Goal: Task Accomplishment & Management: Manage account settings

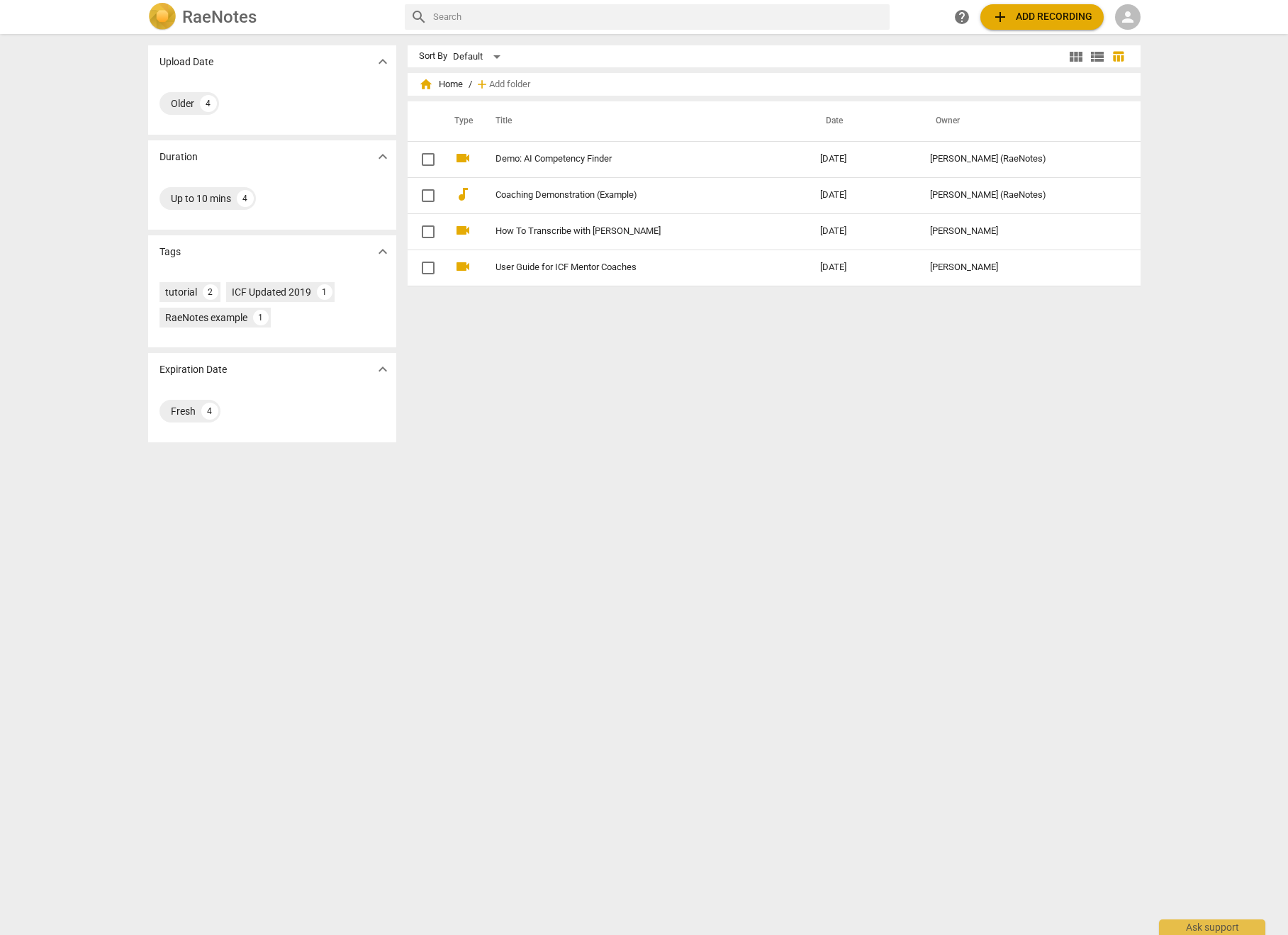
click at [1127, 19] on span "person" at bounding box center [1128, 17] width 17 height 17
click at [1139, 34] on li "Login" at bounding box center [1140, 33] width 51 height 34
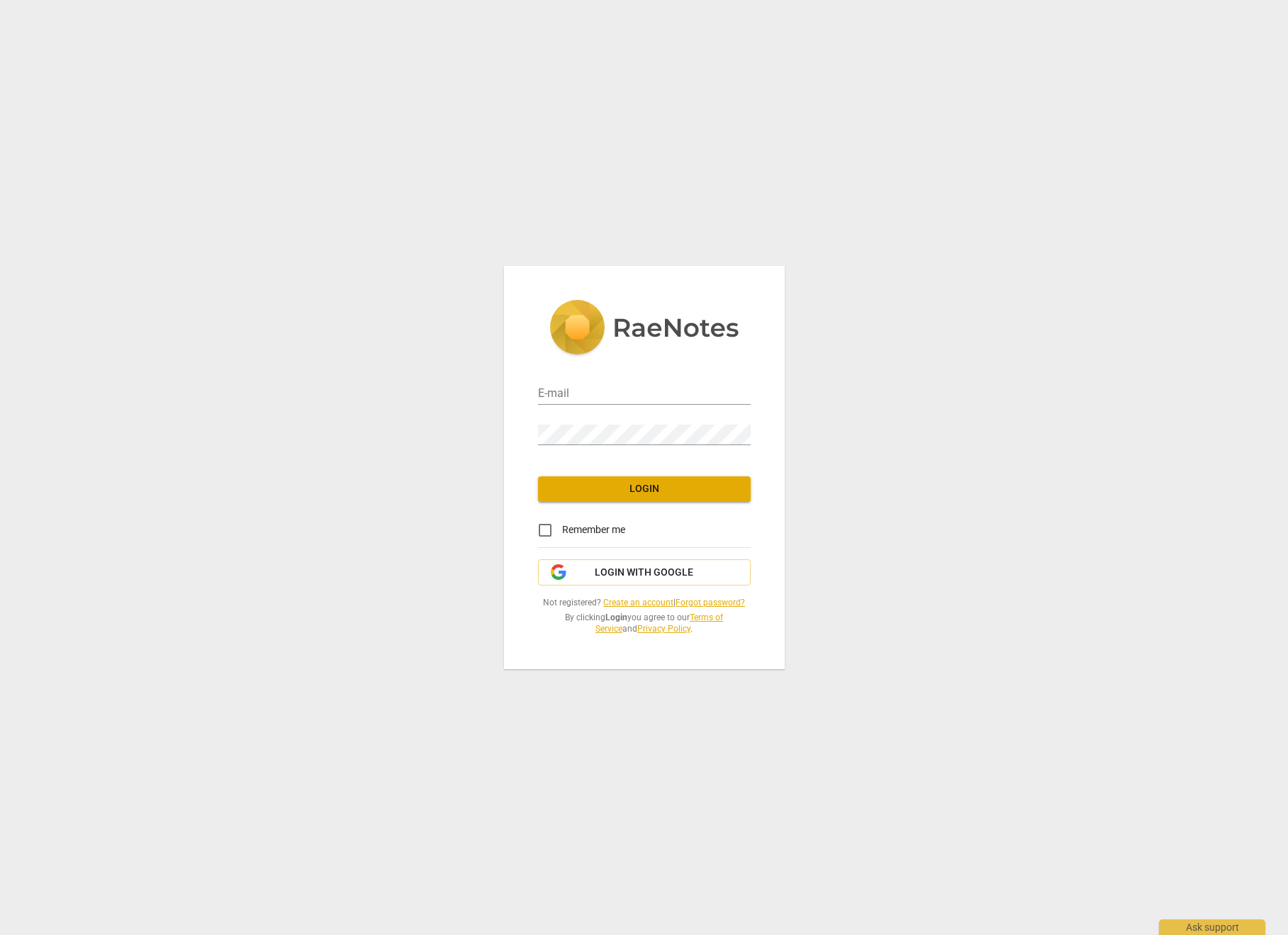
type input "[EMAIL_ADDRESS][DOMAIN_NAME]"
click at [612, 487] on span "Login" at bounding box center [644, 489] width 190 height 14
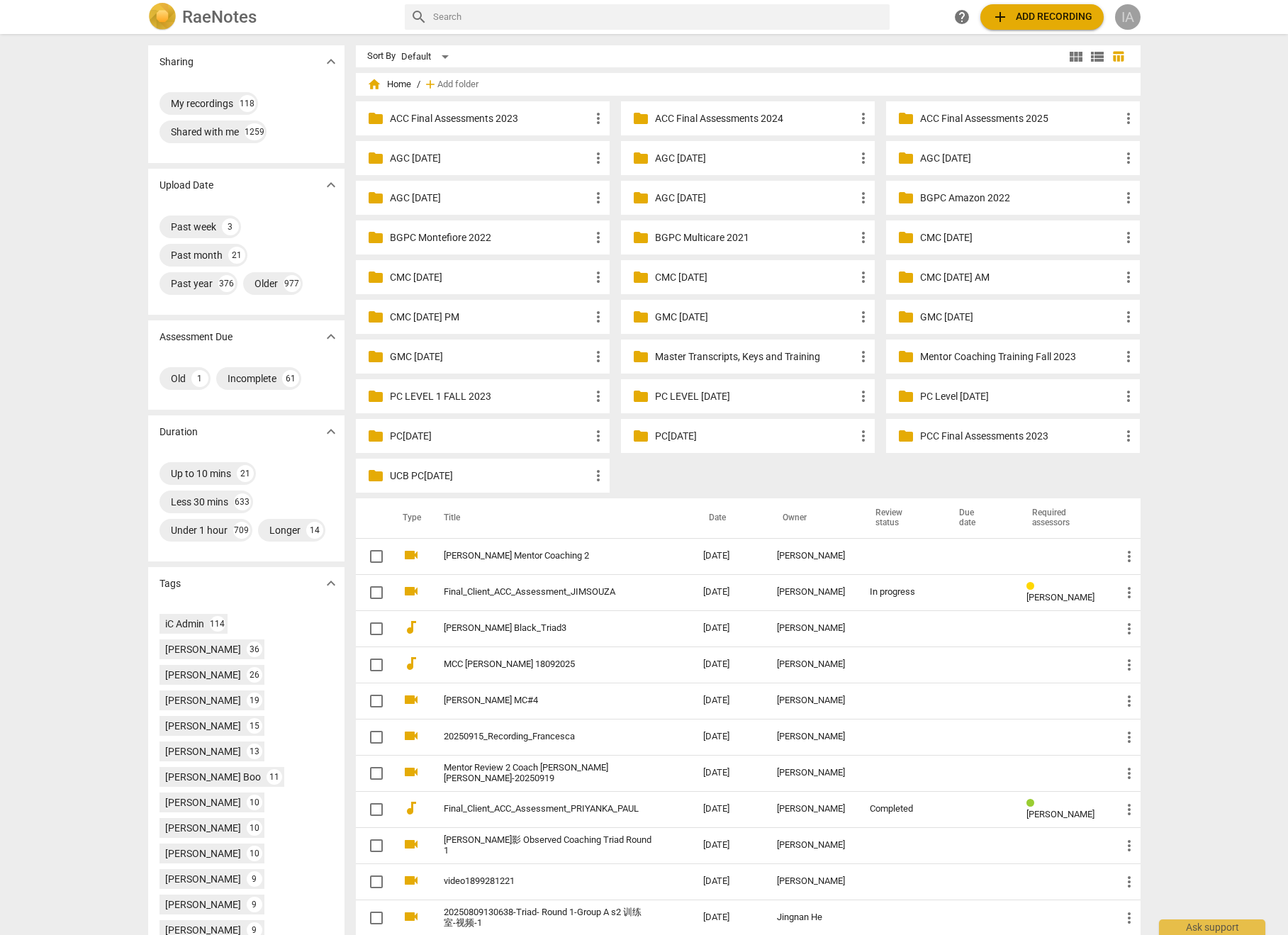
click at [1133, 17] on div "IA" at bounding box center [1128, 17] width 26 height 26
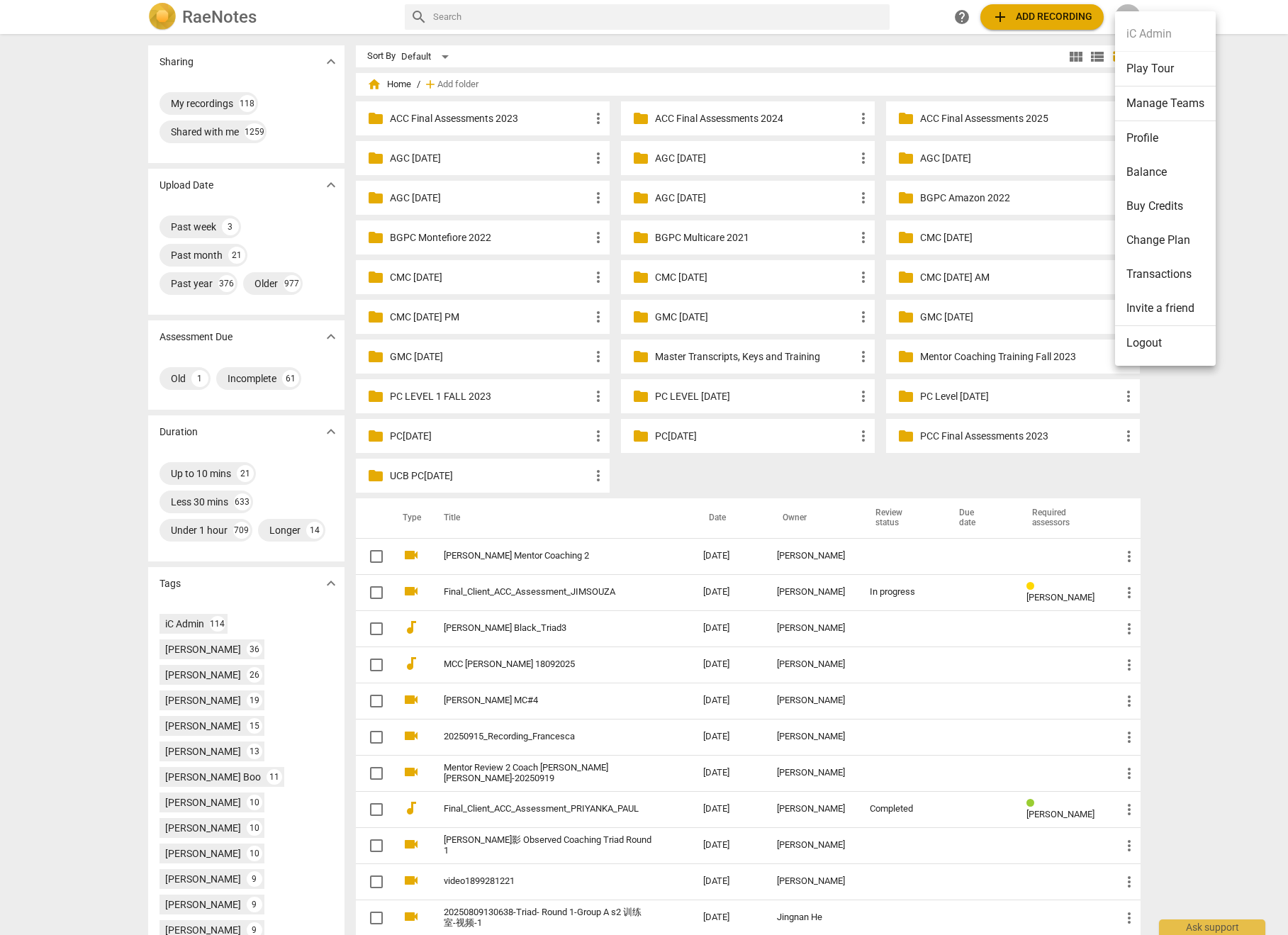
click at [1156, 104] on li "Manage Teams" at bounding box center [1165, 104] width 101 height 35
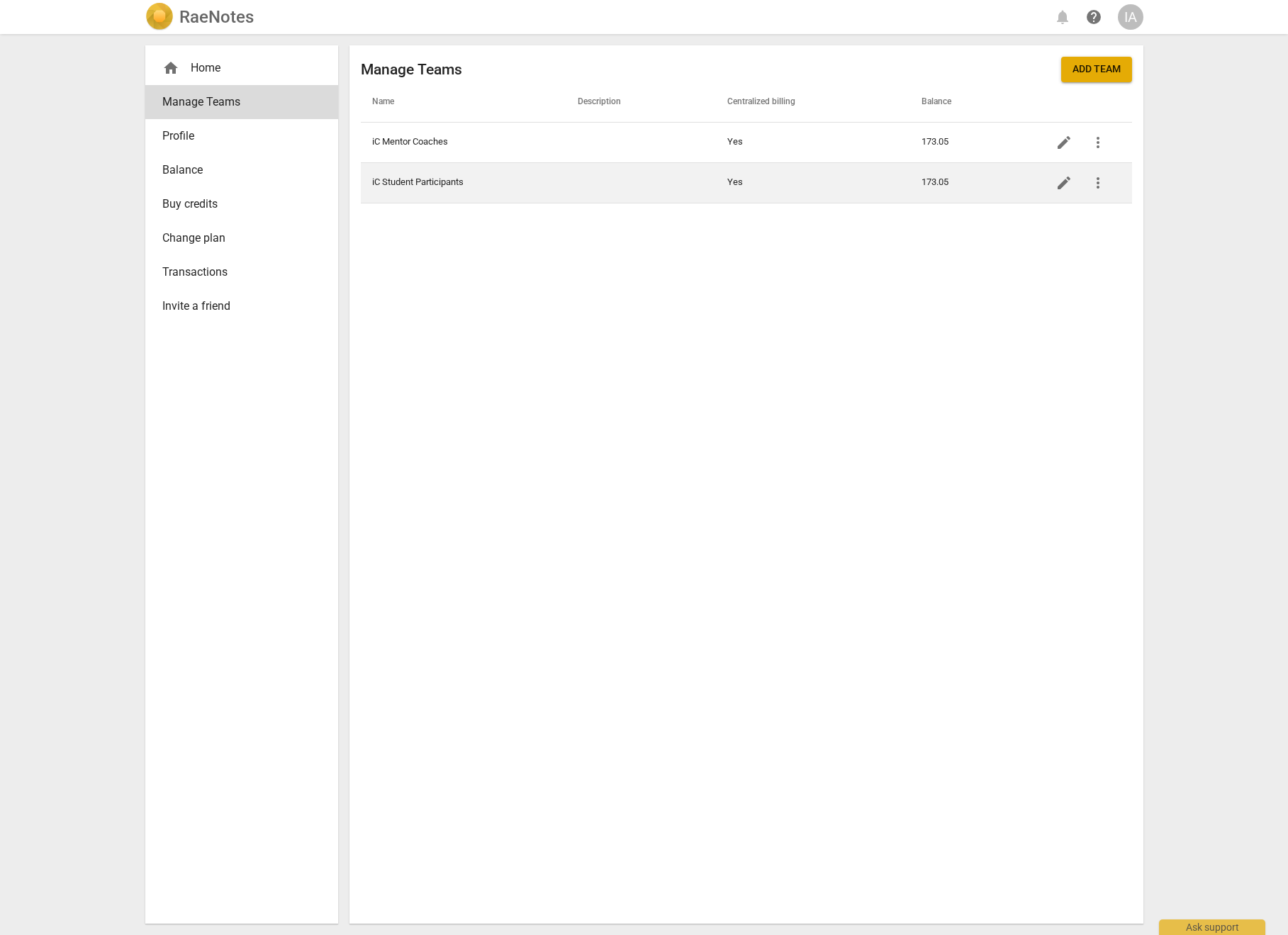
click at [407, 192] on td "iC Student Participants" at bounding box center [463, 182] width 205 height 41
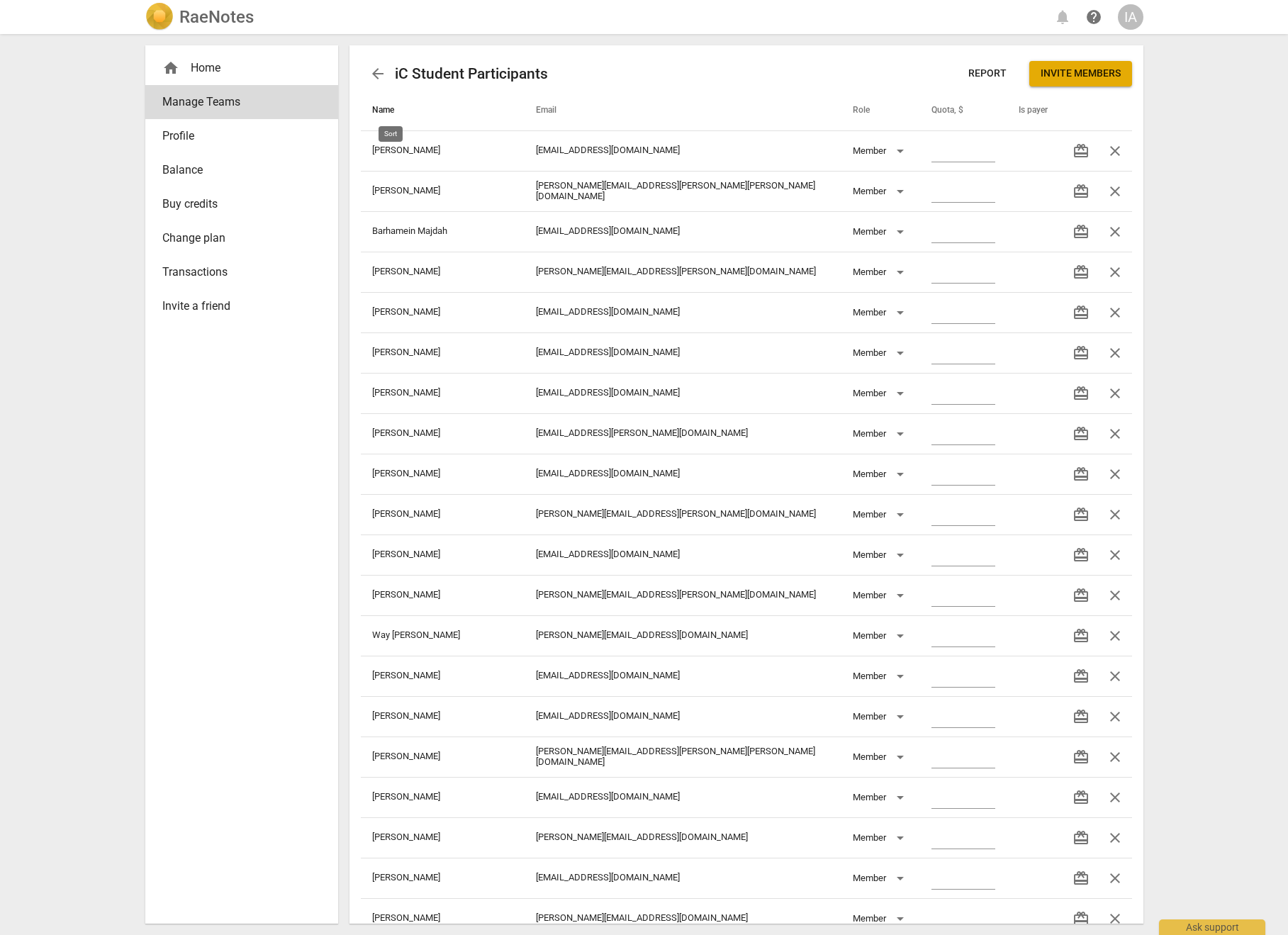
click at [387, 107] on span "Name" at bounding box center [391, 111] width 39 height 12
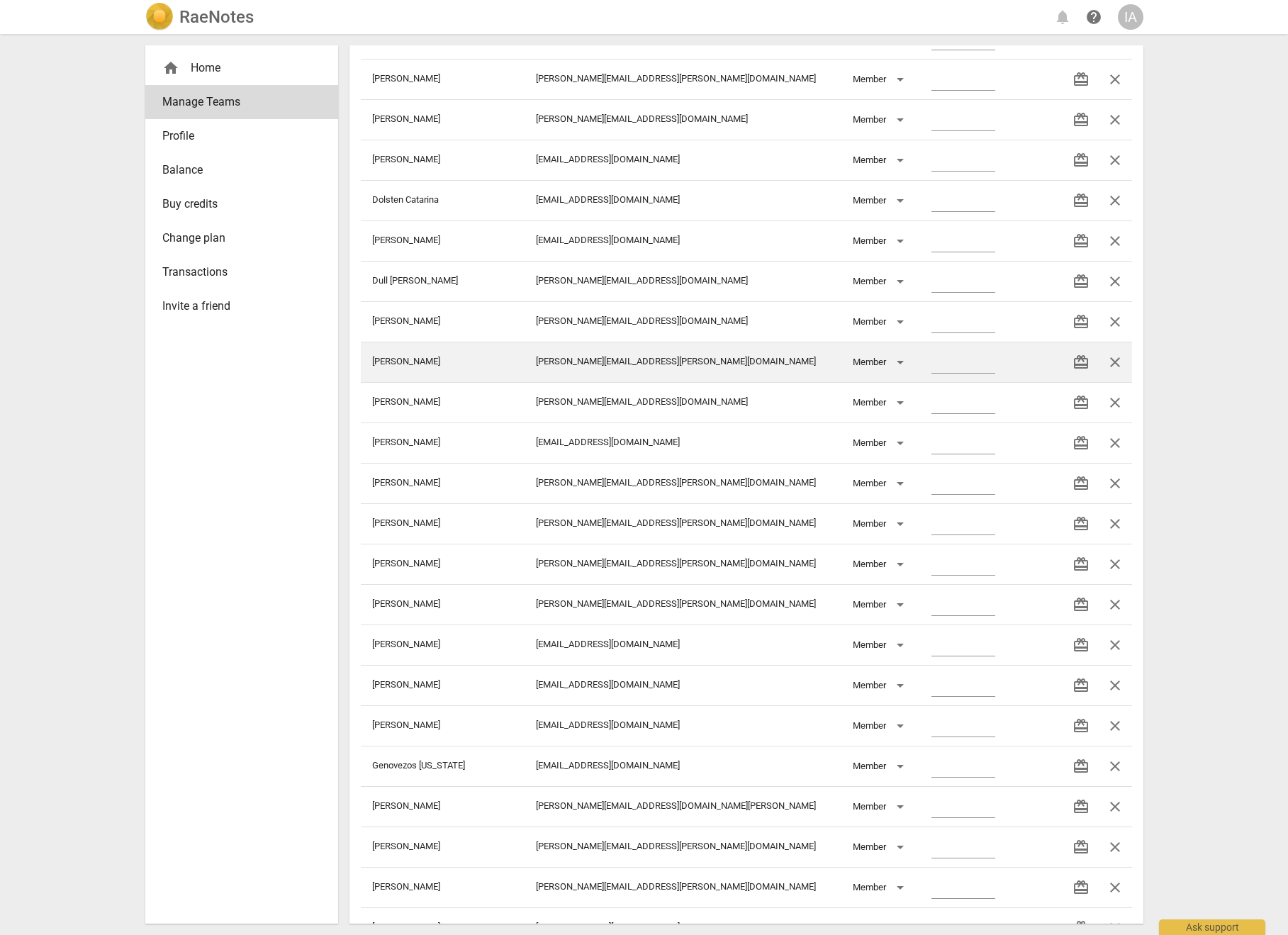
scroll to position [2659, 0]
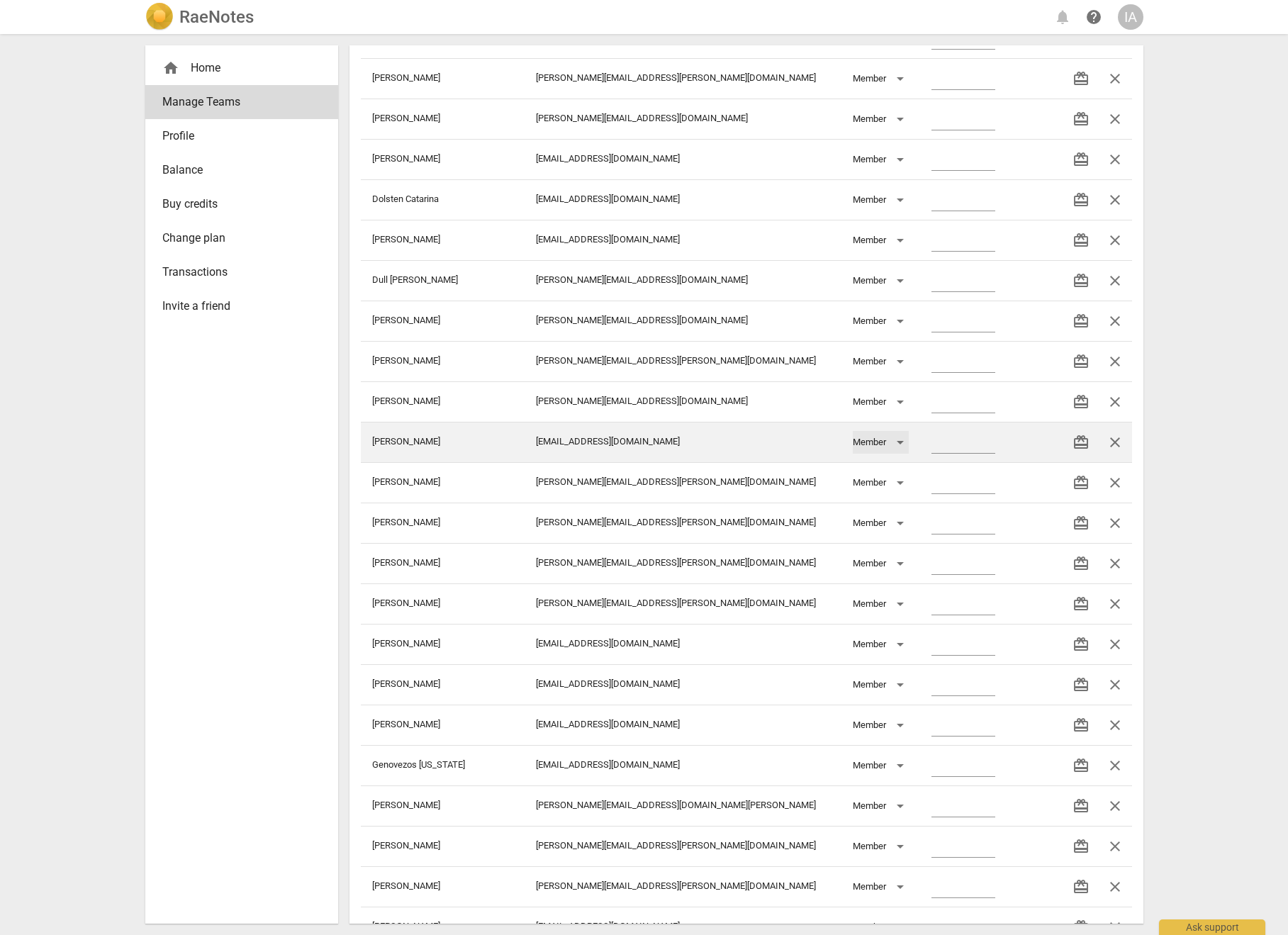
click at [853, 448] on div "Member" at bounding box center [880, 442] width 56 height 22
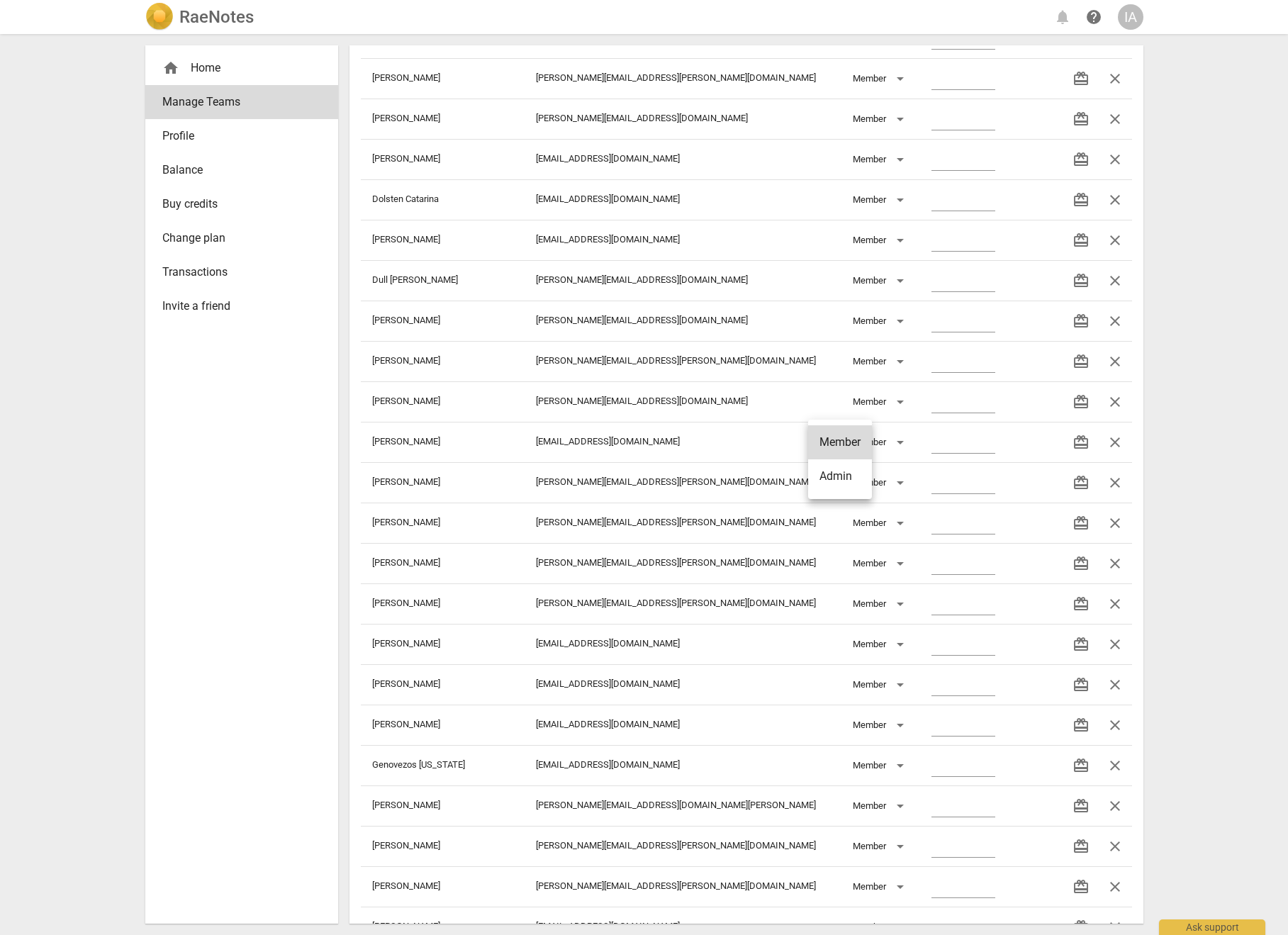
click at [975, 447] on div at bounding box center [644, 467] width 1288 height 935
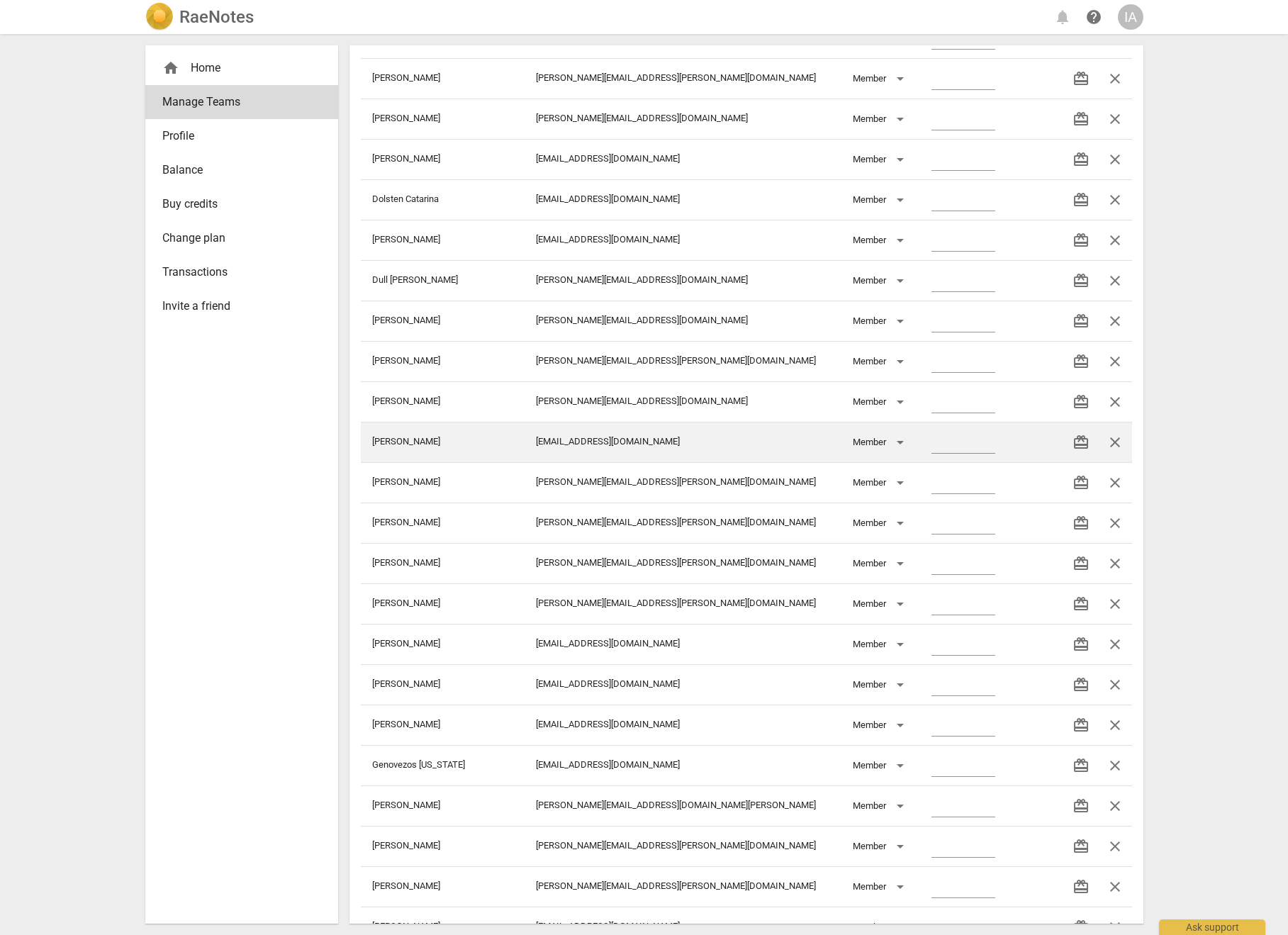
click at [1113, 441] on span "close" at bounding box center [1115, 442] width 17 height 17
